Goal: Find specific fact: Find specific fact

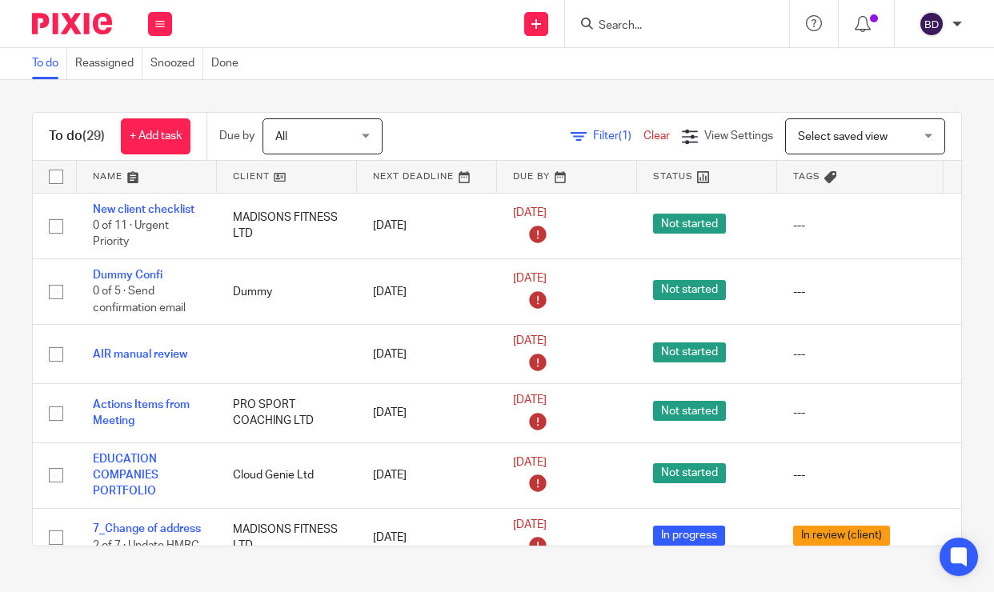
click at [613, 17] on form at bounding box center [682, 24] width 170 height 20
click at [616, 34] on div at bounding box center [677, 23] width 224 height 47
click at [611, 26] on input "Search" at bounding box center [669, 26] width 144 height 14
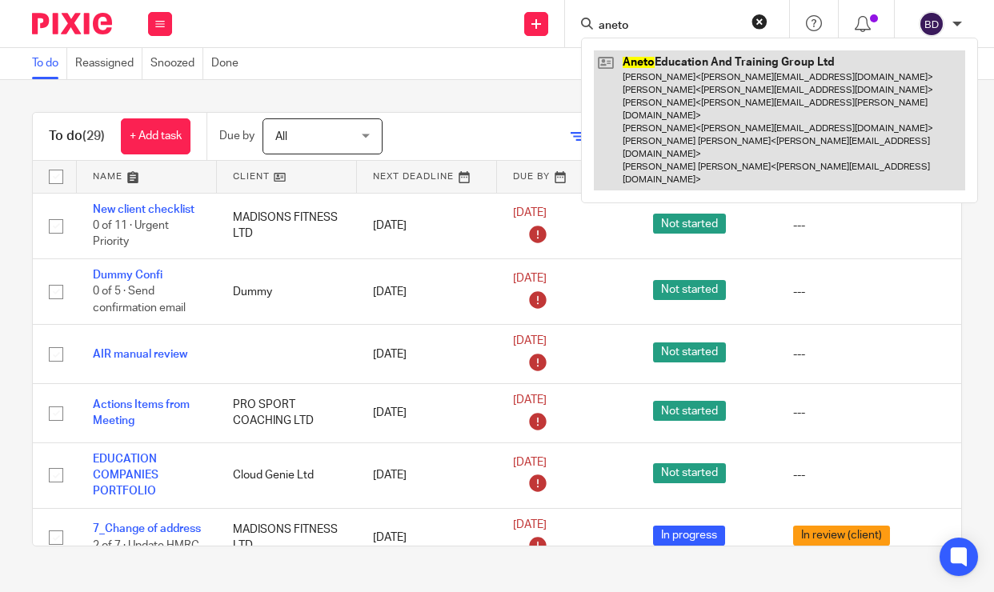
type input "aneto"
click at [632, 69] on link at bounding box center [779, 120] width 371 height 140
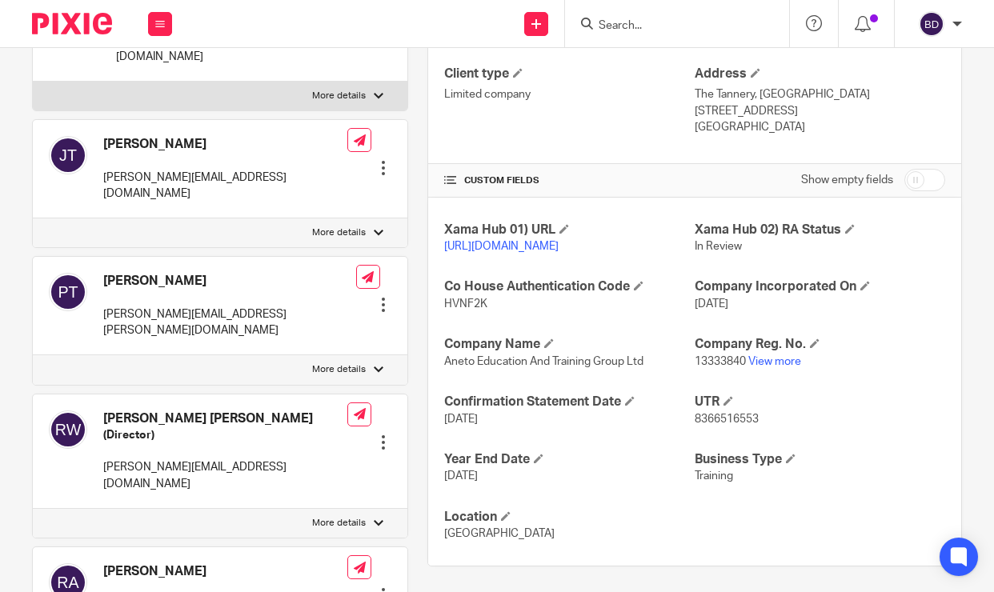
scroll to position [252, 0]
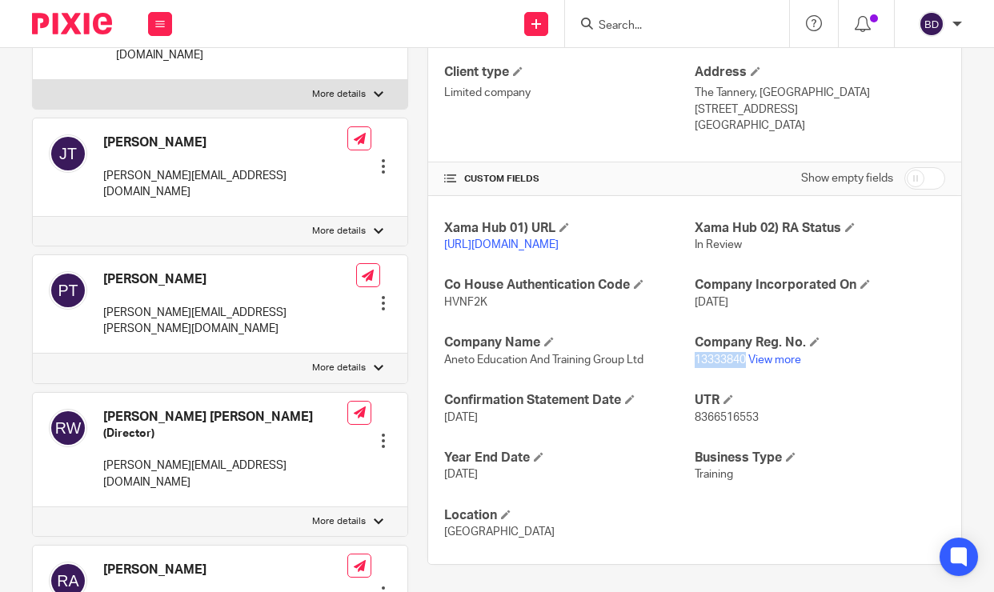
drag, startPoint x: 748, startPoint y: 379, endPoint x: 698, endPoint y: 380, distance: 49.7
click at [698, 368] on p "13333840 View more" at bounding box center [820, 360] width 251 height 16
copy span "13333840"
drag, startPoint x: 496, startPoint y: 322, endPoint x: 445, endPoint y: 322, distance: 51.2
click at [445, 311] on p "HVNF2K" at bounding box center [569, 303] width 251 height 16
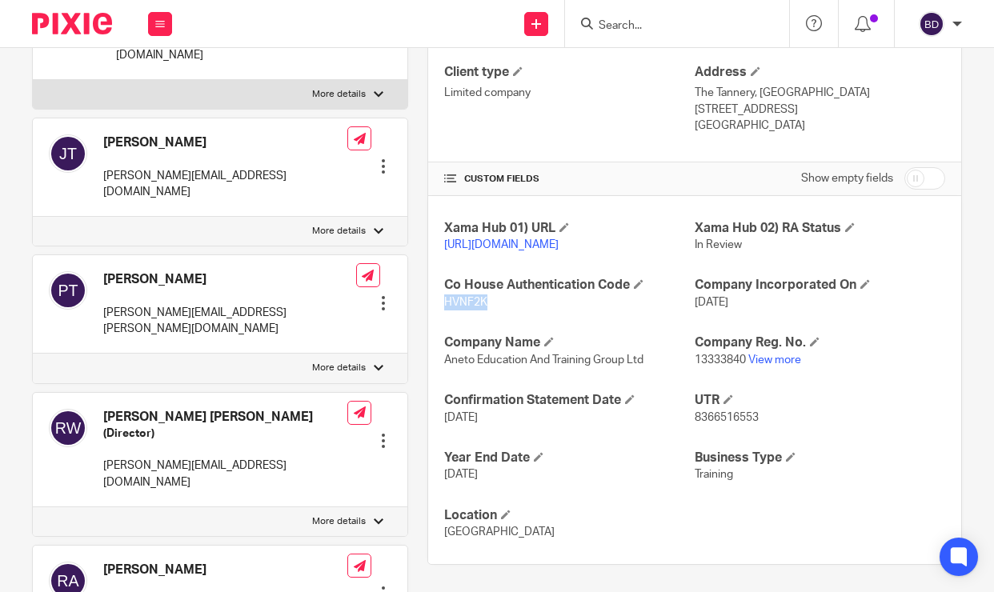
copy span "HVNF2K"
